Goal: Task Accomplishment & Management: Manage account settings

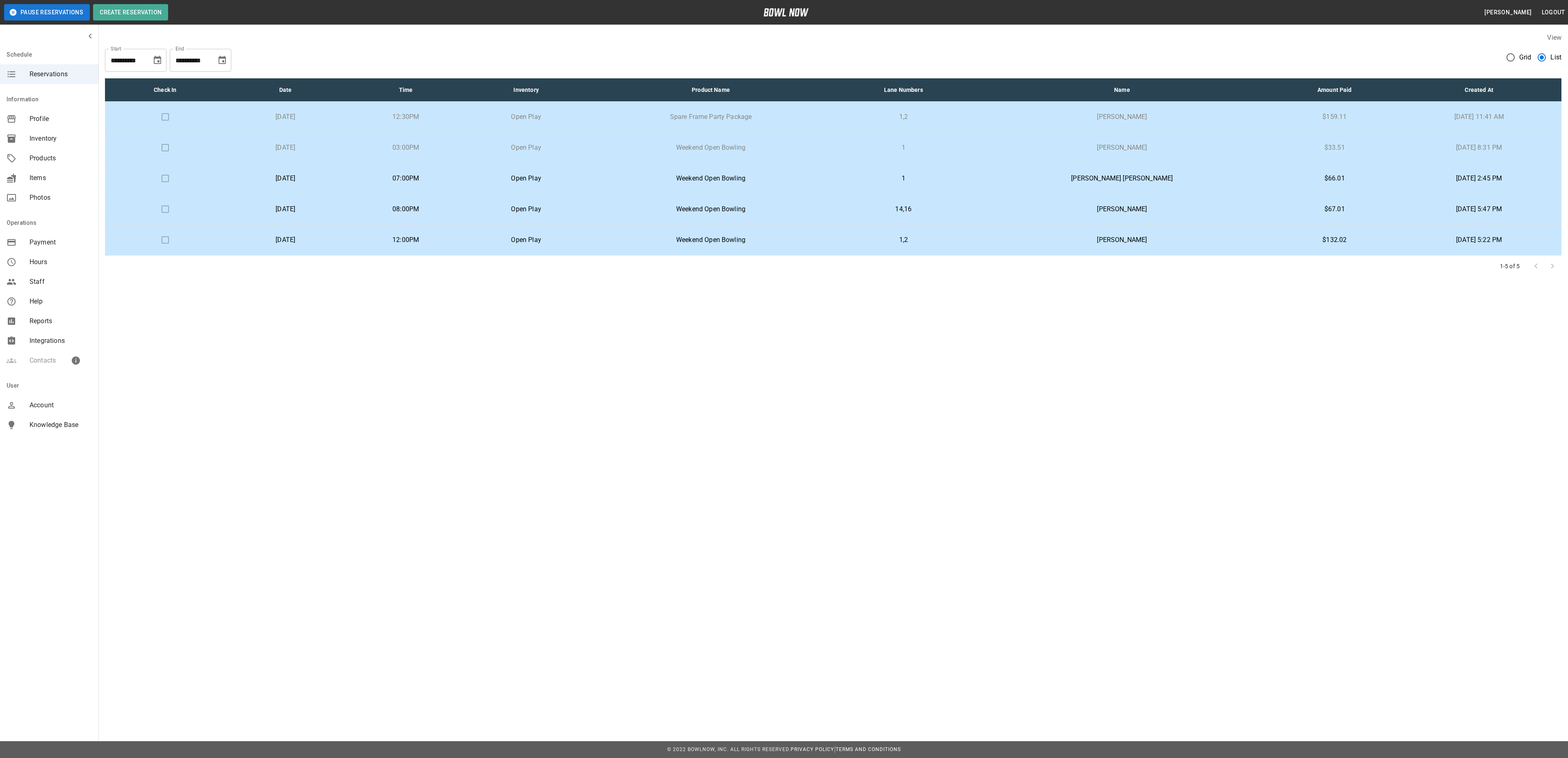
click at [1555, 268] on div at bounding box center [1545, 267] width 33 height 16
click at [1552, 272] on div at bounding box center [1545, 267] width 33 height 16
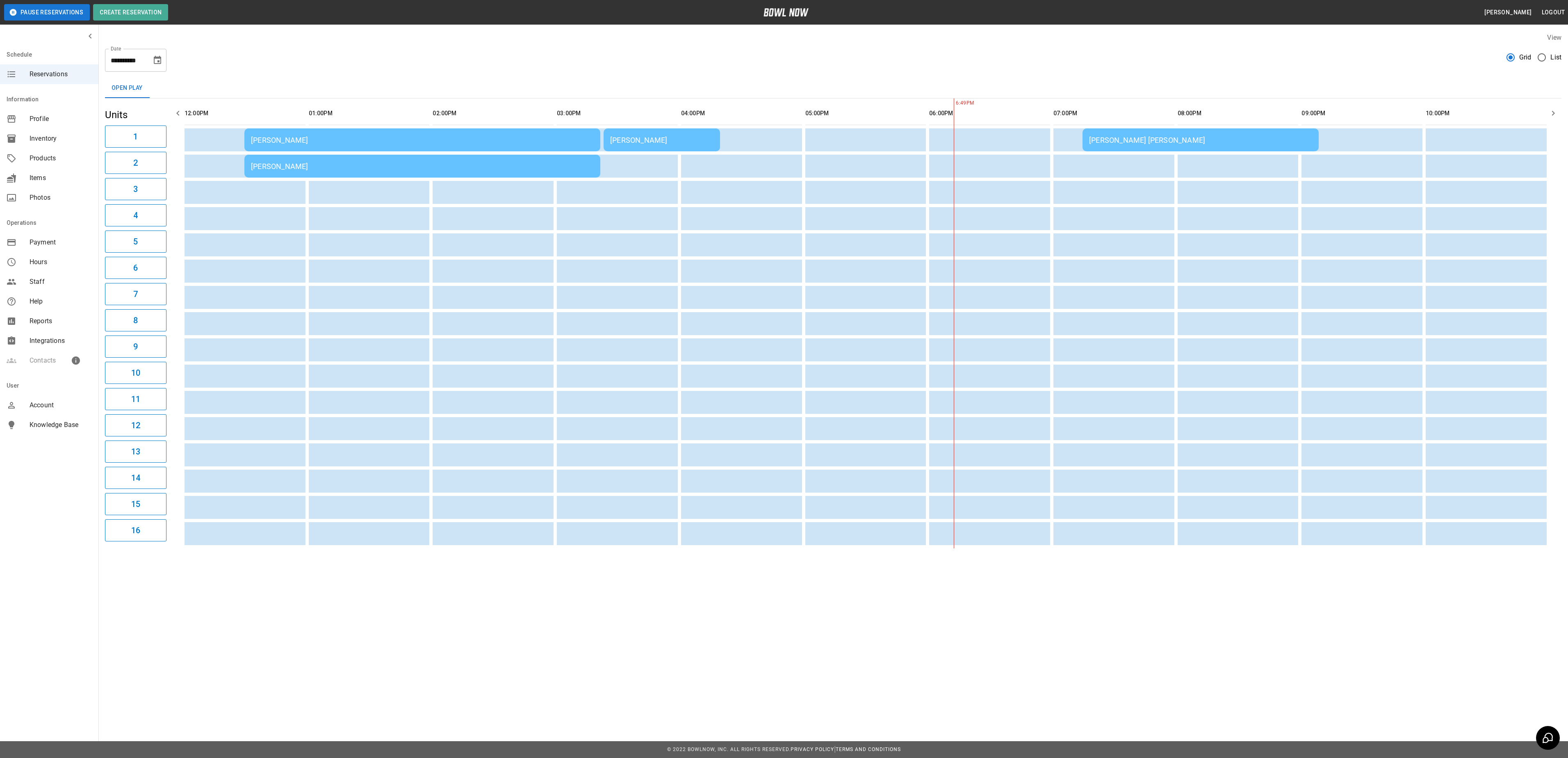
click at [1179, 139] on div "[PERSON_NAME] [PERSON_NAME]" at bounding box center [1201, 140] width 223 height 9
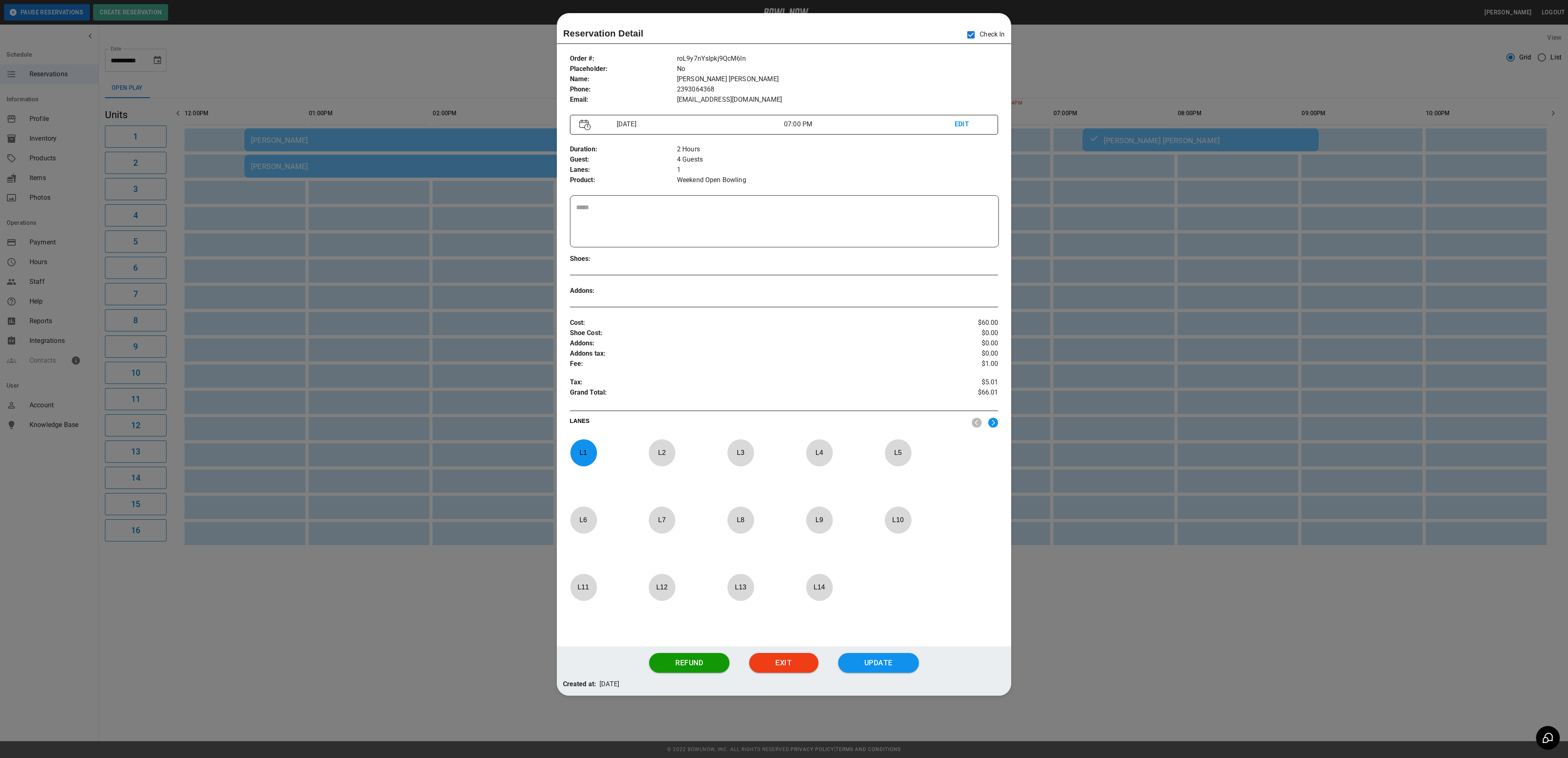
click at [1101, 58] on div at bounding box center [784, 379] width 1568 height 758
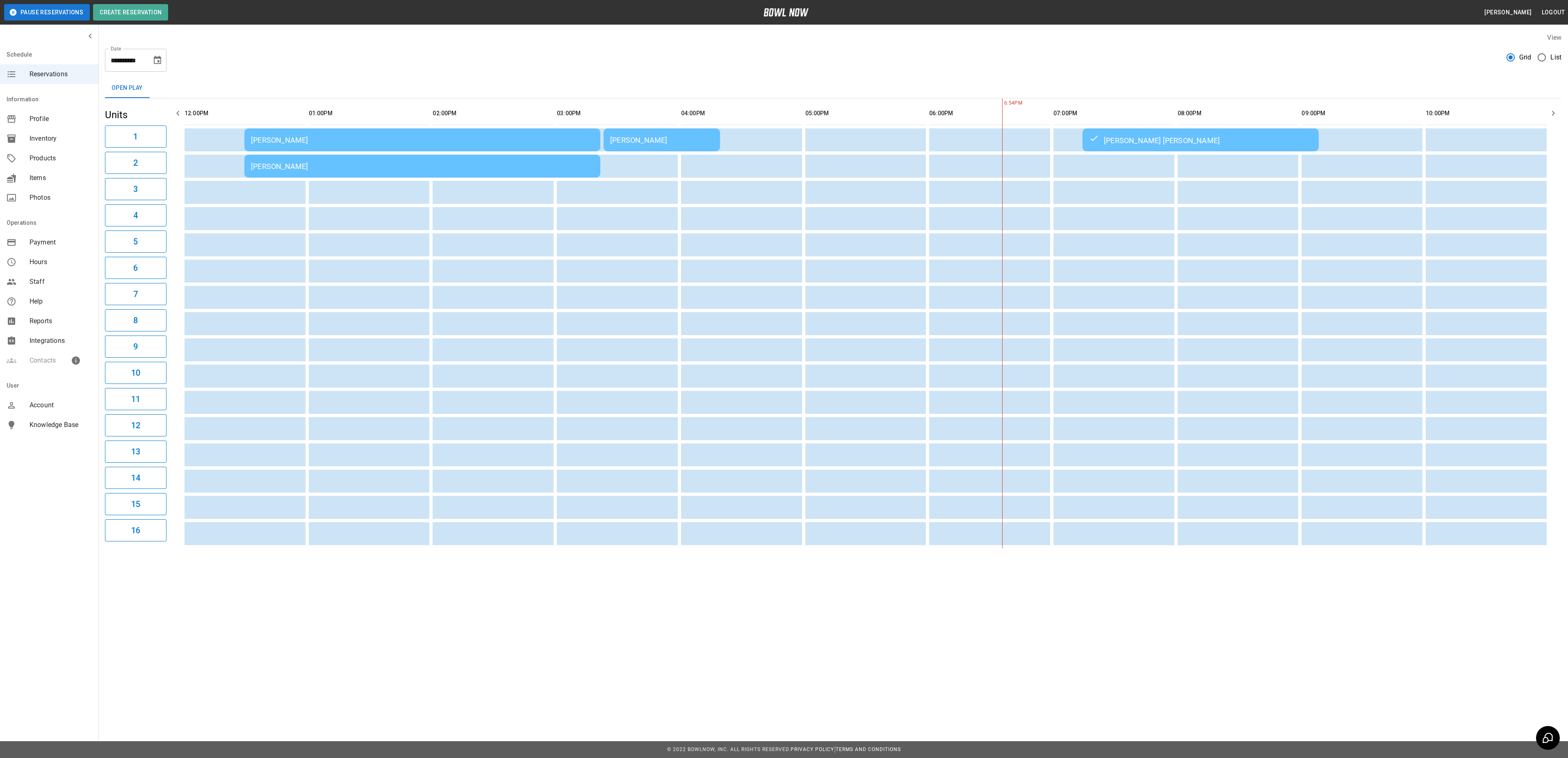
click at [1135, 139] on div "[PERSON_NAME] [PERSON_NAME]" at bounding box center [1201, 139] width 223 height 10
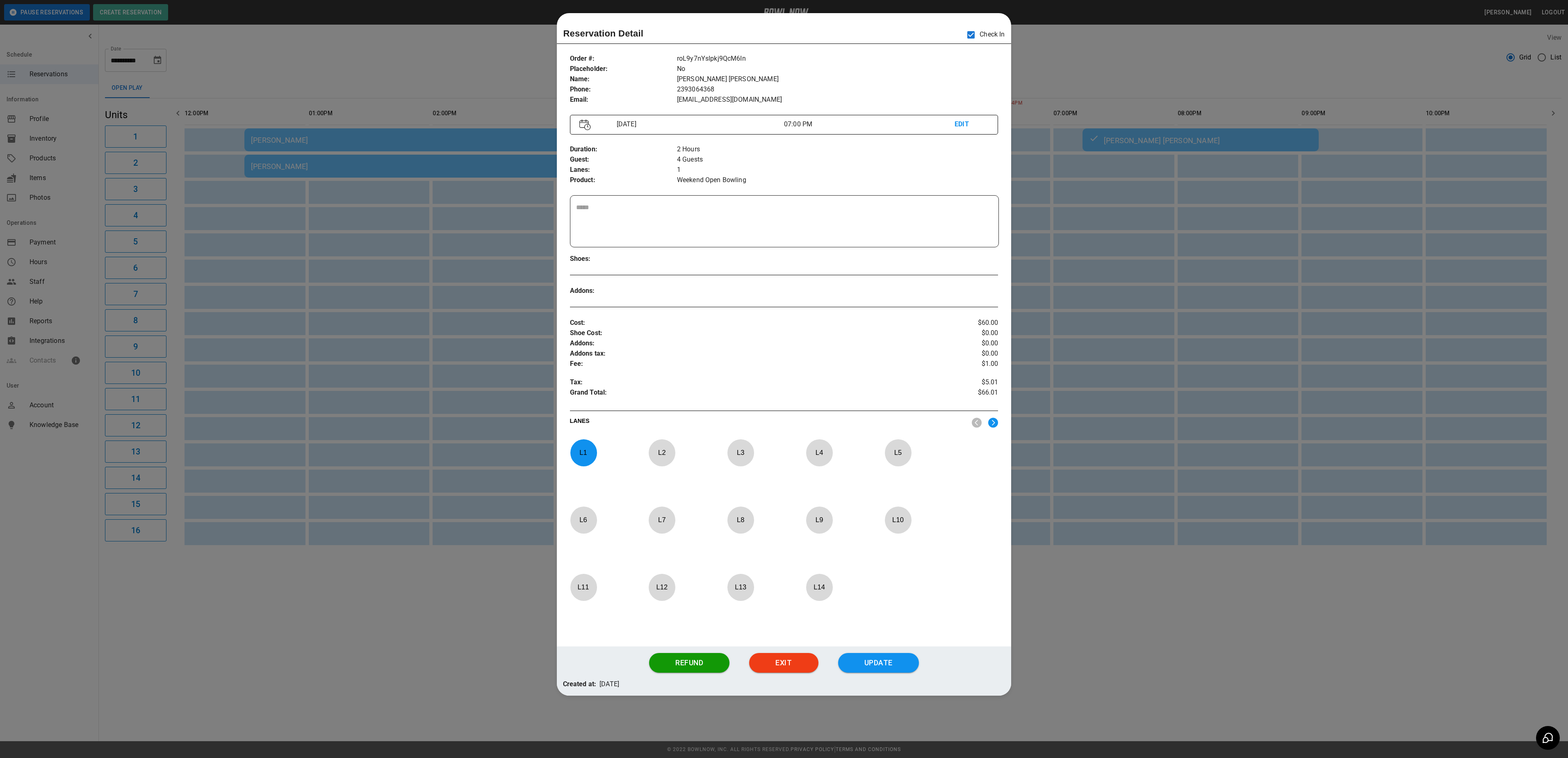
click at [1082, 49] on div at bounding box center [784, 379] width 1568 height 758
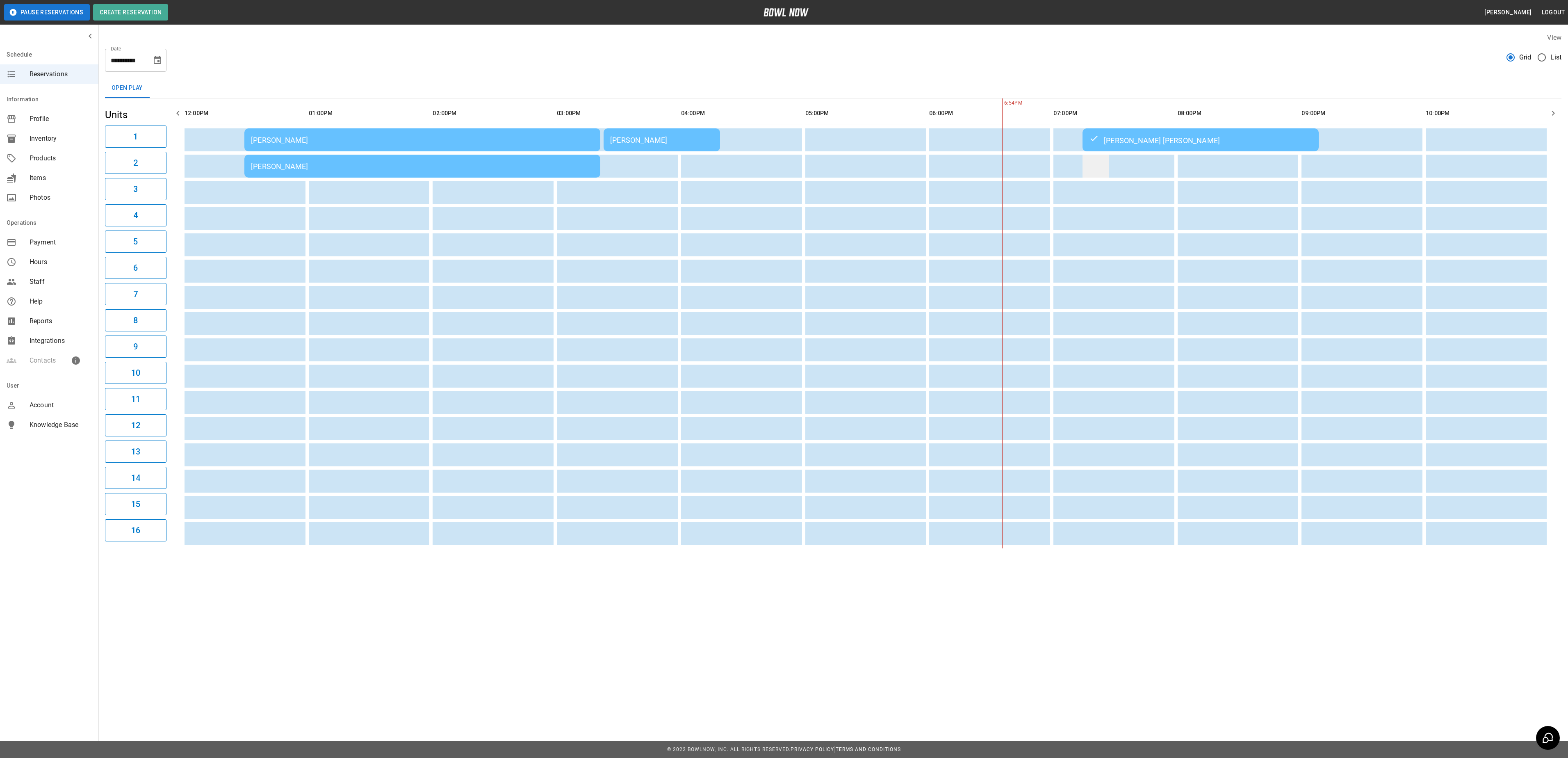
drag, startPoint x: 1129, startPoint y: 142, endPoint x: 1107, endPoint y: 161, distance: 29.1
click at [1107, 161] on td "sticky table" at bounding box center [1096, 166] width 27 height 23
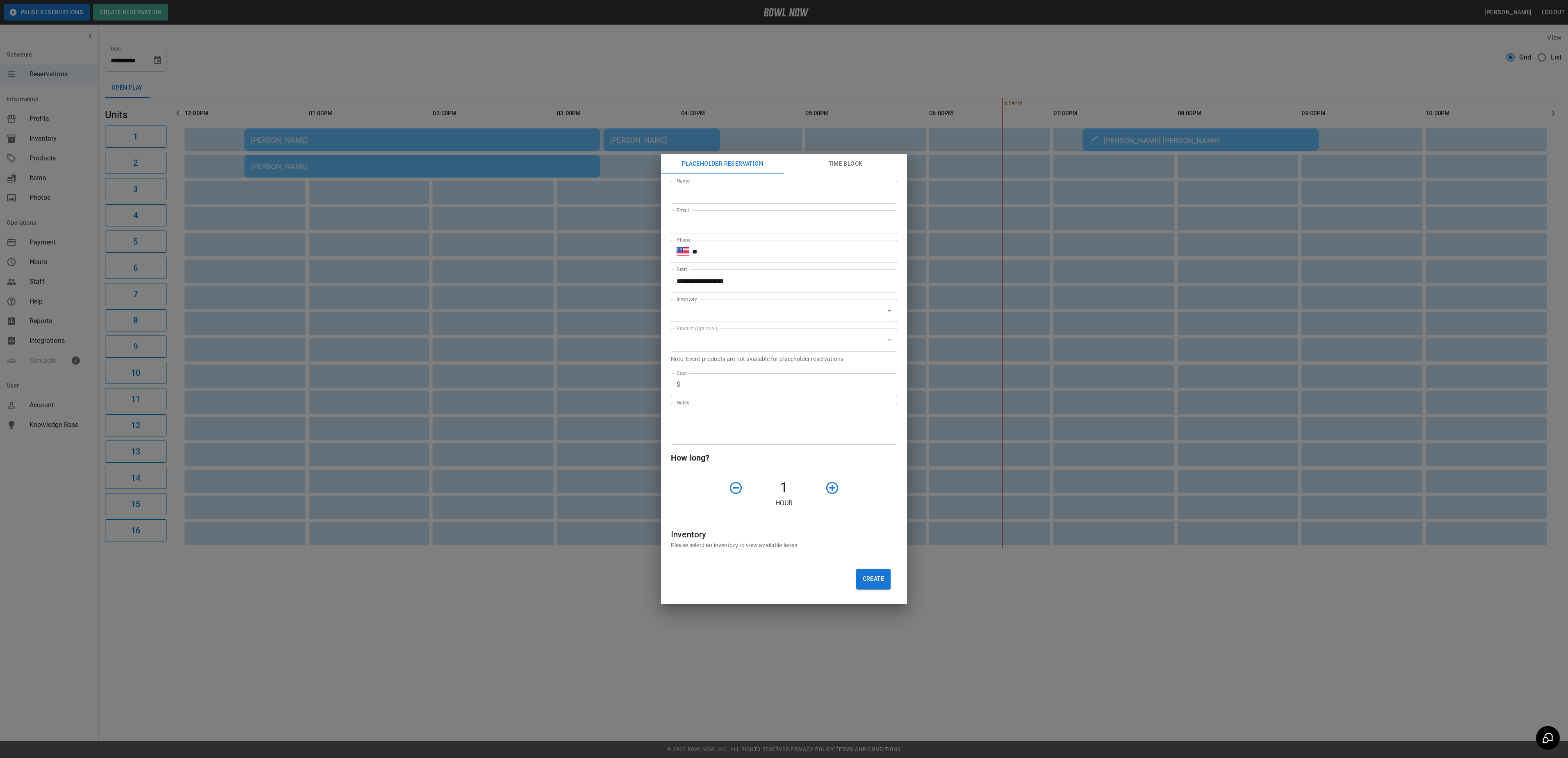
type input "**********"
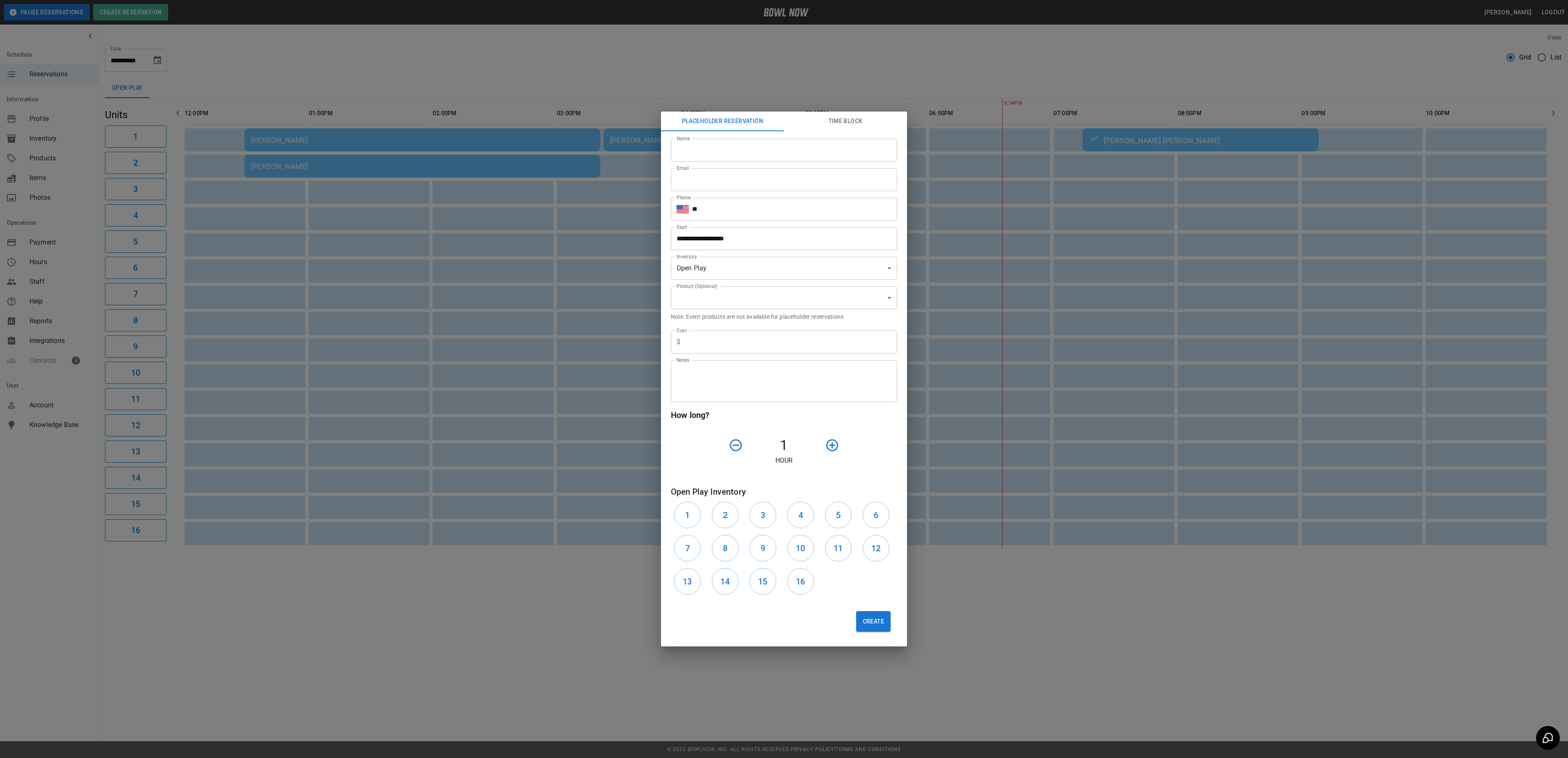
drag, startPoint x: 1050, startPoint y: 96, endPoint x: 976, endPoint y: 103, distance: 74.3
click at [1050, 95] on div "**********" at bounding box center [784, 379] width 1568 height 758
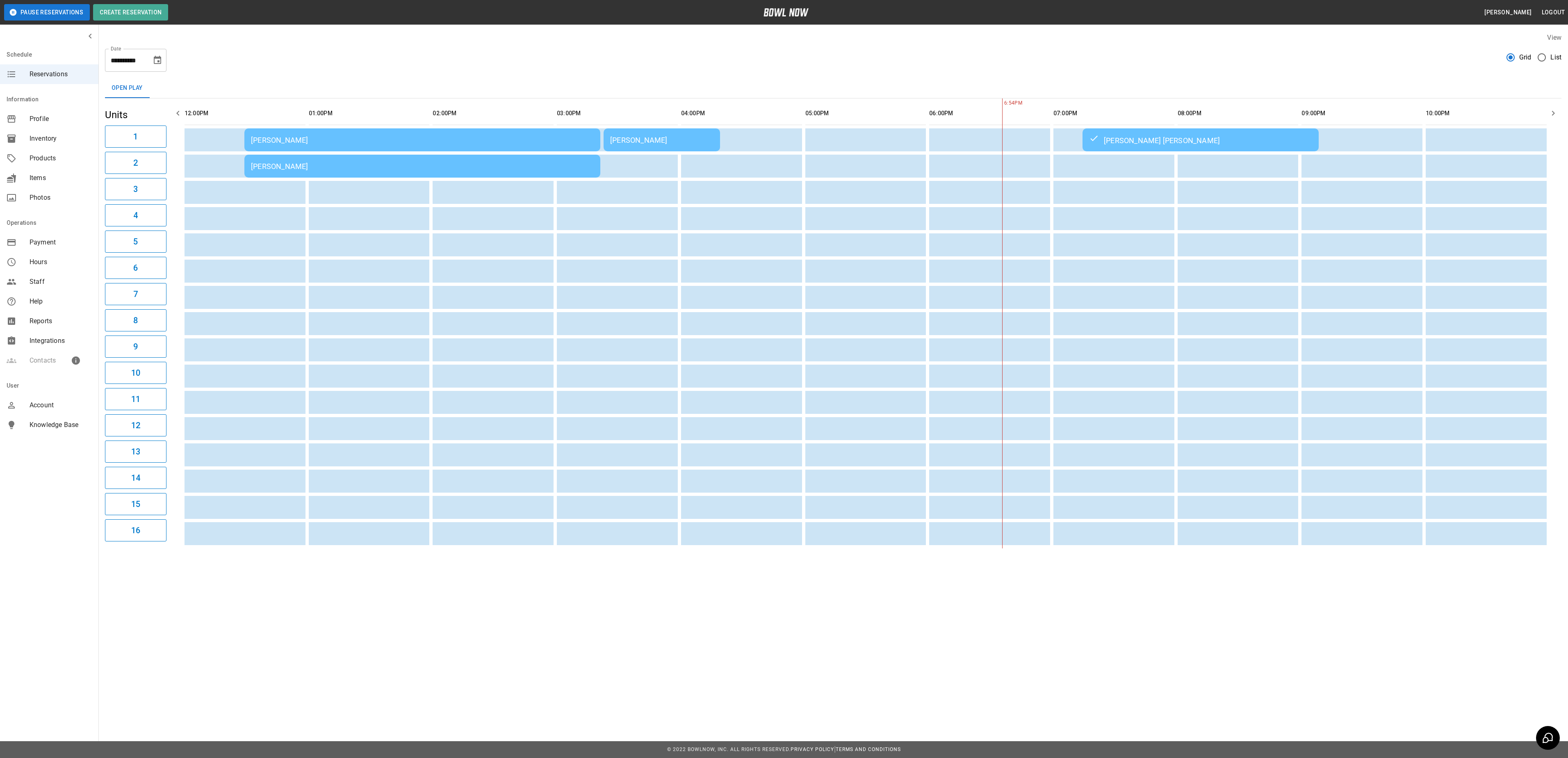
click at [1249, 146] on td "[PERSON_NAME] [PERSON_NAME]" at bounding box center [1200, 139] width 236 height 23
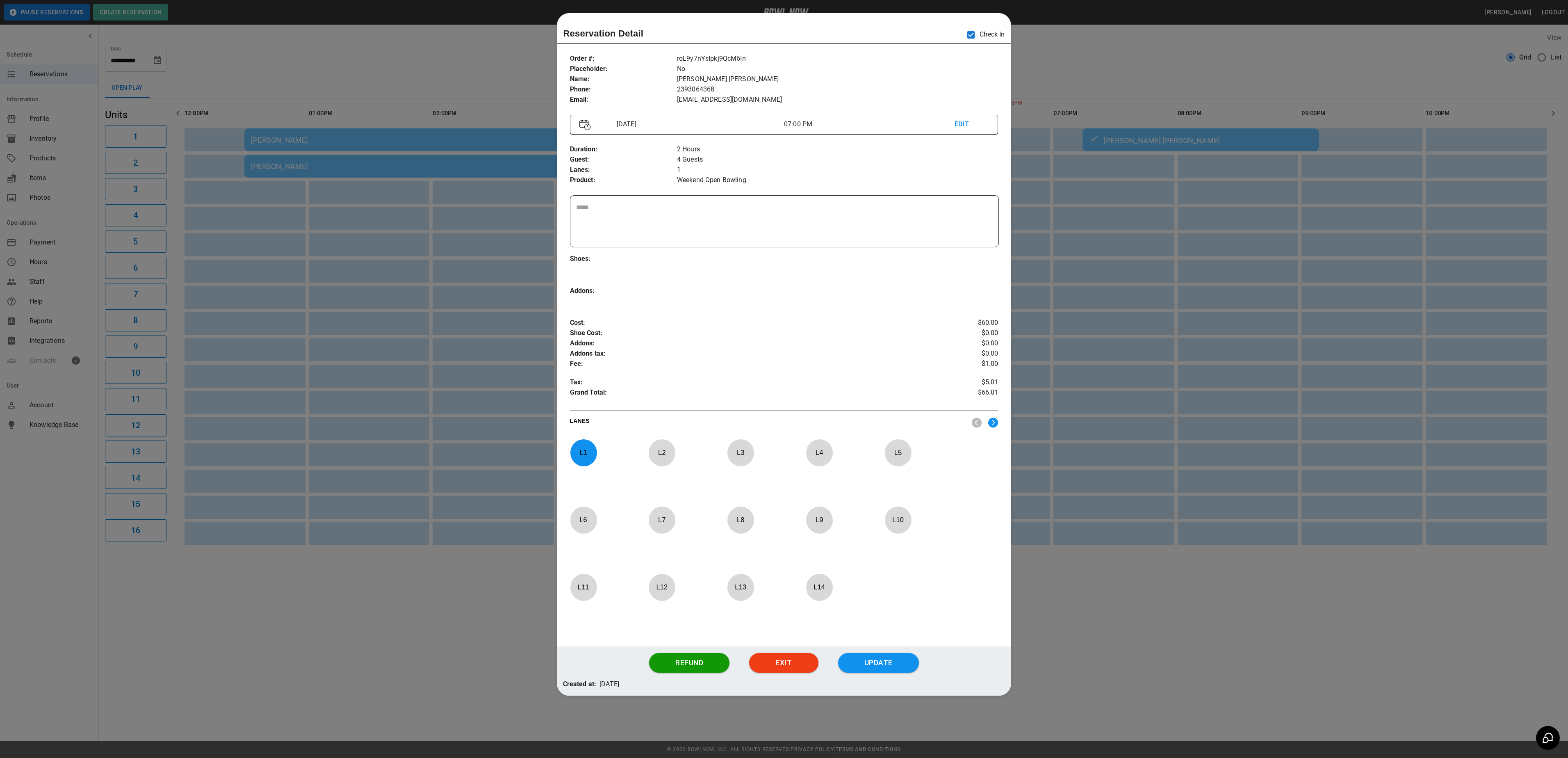
click at [1146, 88] on div at bounding box center [784, 379] width 1568 height 758
